Goal: Find specific page/section: Find specific page/section

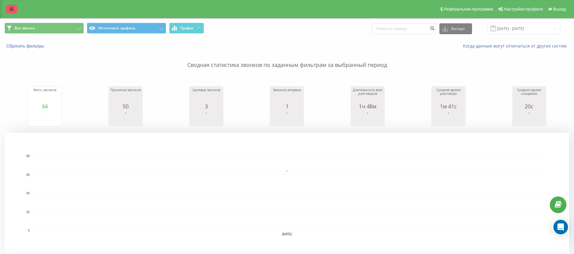
click at [13, 12] on link at bounding box center [11, 9] width 11 height 8
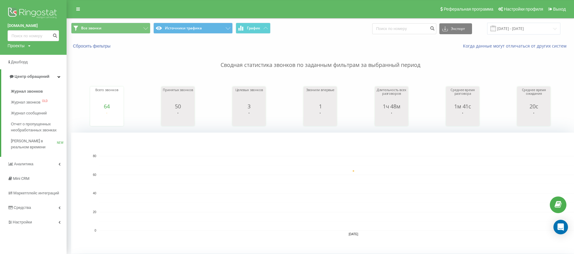
click at [35, 11] on img at bounding box center [33, 13] width 51 height 15
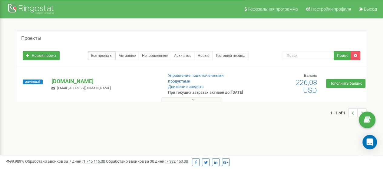
click at [185, 102] on button at bounding box center [191, 99] width 60 height 5
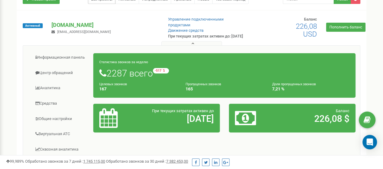
scroll to position [74, 0]
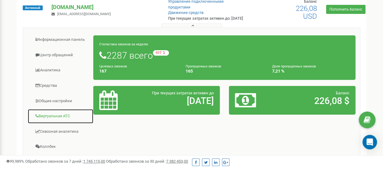
click at [61, 120] on link "Виртуальная АТС" at bounding box center [61, 116] width 66 height 15
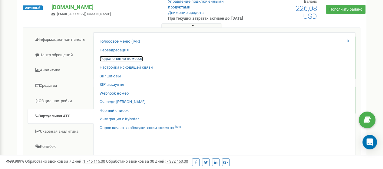
click at [117, 62] on link "Подключение номеров" at bounding box center [121, 59] width 43 height 6
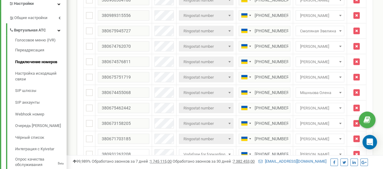
scroll to position [148, 0]
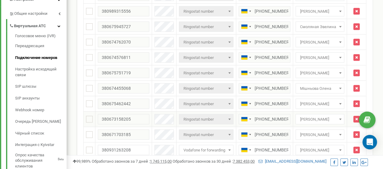
click at [319, 115] on span "[PERSON_NAME]" at bounding box center [319, 119] width 44 height 8
type input "см"
select select "70519"
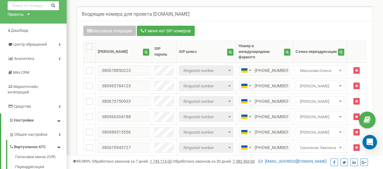
scroll to position [19, 0]
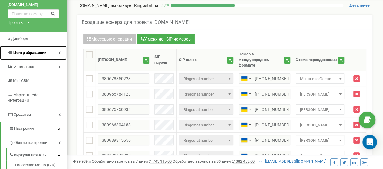
click at [27, 47] on link "Центр обращений" at bounding box center [33, 53] width 67 height 14
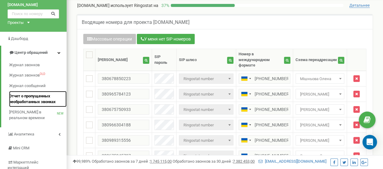
click at [22, 97] on span "Отчет о пропущенных необработанных звонках" at bounding box center [36, 98] width 54 height 11
